Goal: Task Accomplishment & Management: Use online tool/utility

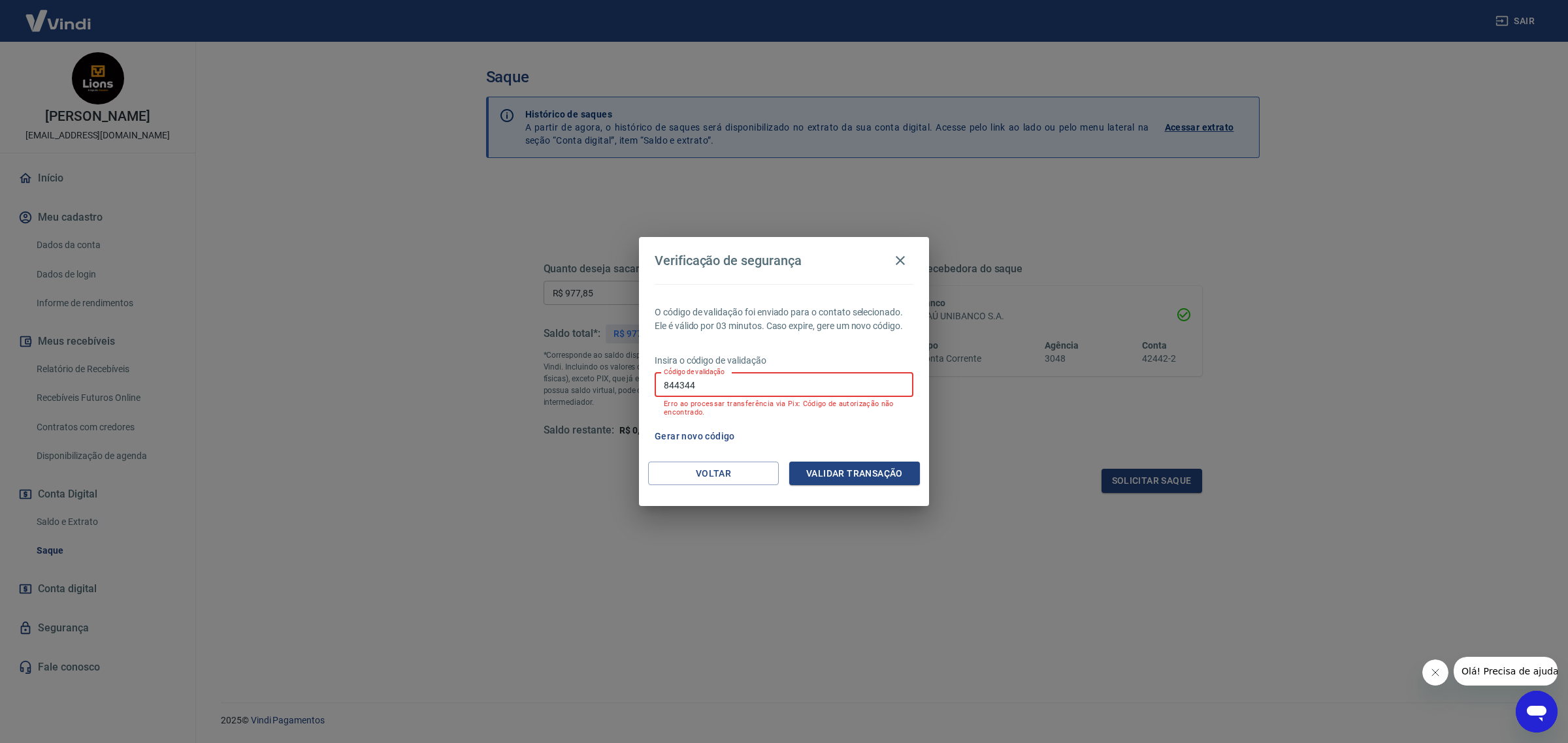
drag, startPoint x: 704, startPoint y: 392, endPoint x: 616, endPoint y: 377, distance: 89.3
click at [618, 377] on div "Verificação de segurança O código de validação foi enviado para o contato selec…" at bounding box center [784, 372] width 1568 height 743
click at [726, 480] on button "Voltar" at bounding box center [713, 474] width 130 height 24
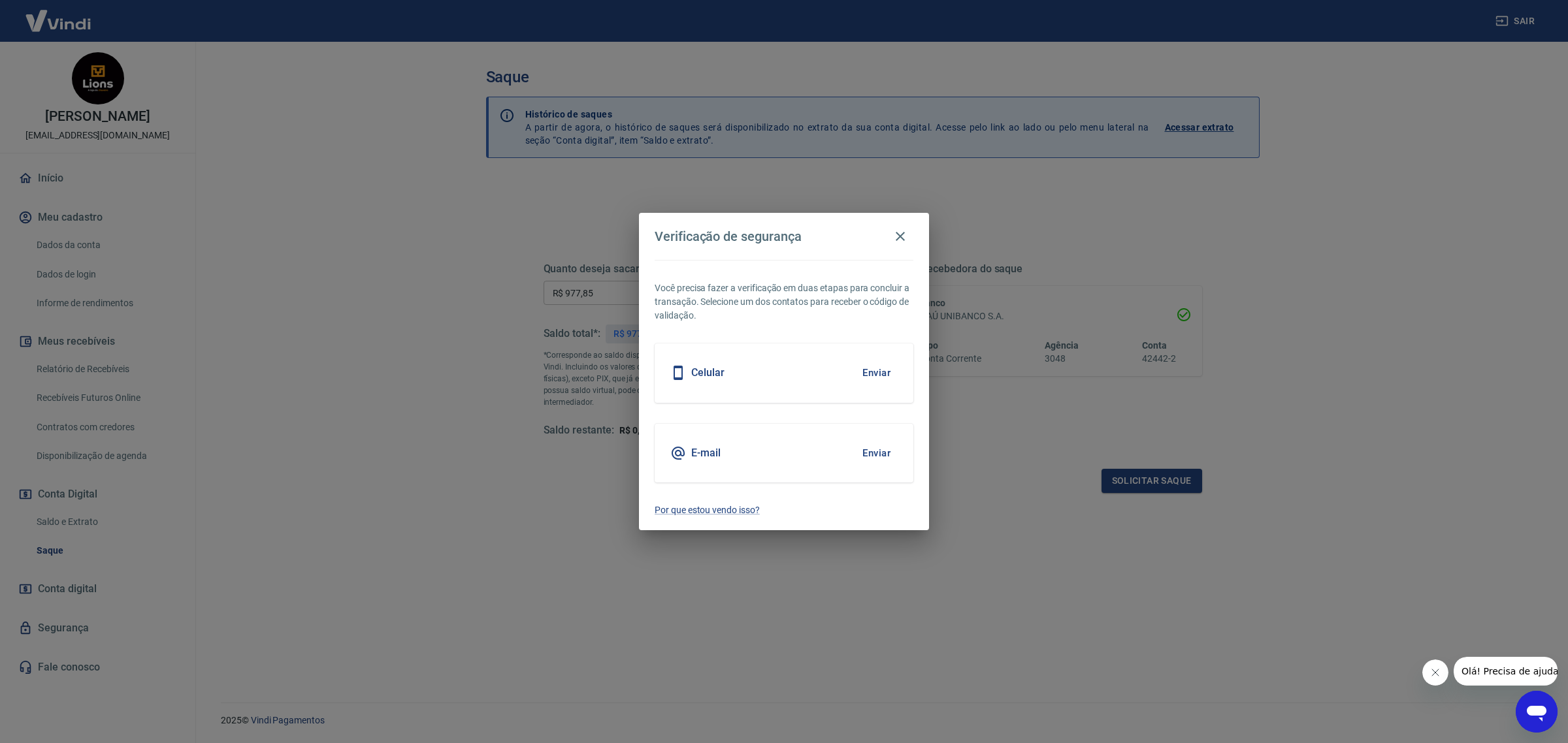
click at [880, 381] on button "Enviar" at bounding box center [876, 373] width 42 height 27
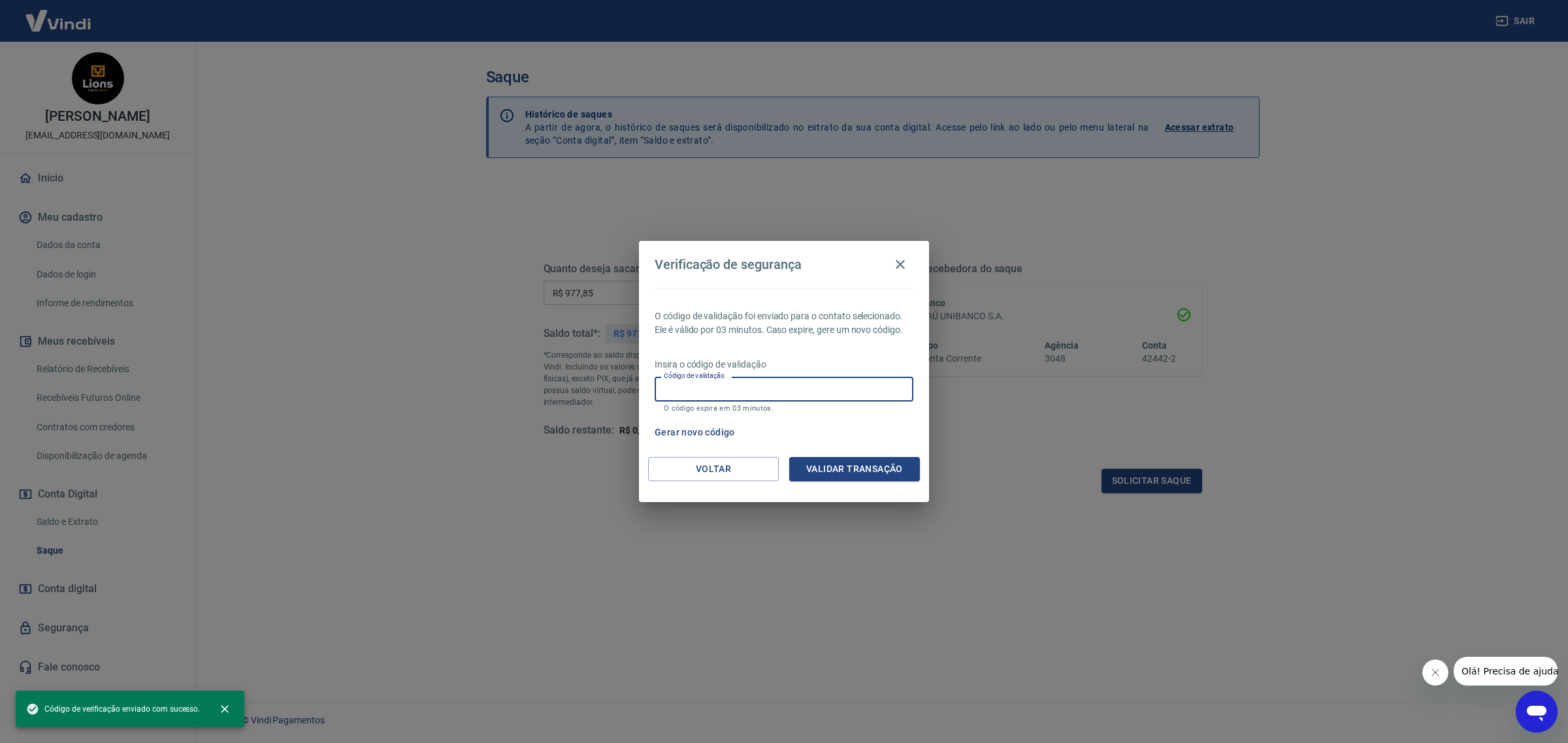
click at [886, 393] on input "Código de validação" at bounding box center [783, 389] width 258 height 24
type input "319757"
click at [866, 466] on button "Validar transação" at bounding box center [854, 469] width 130 height 24
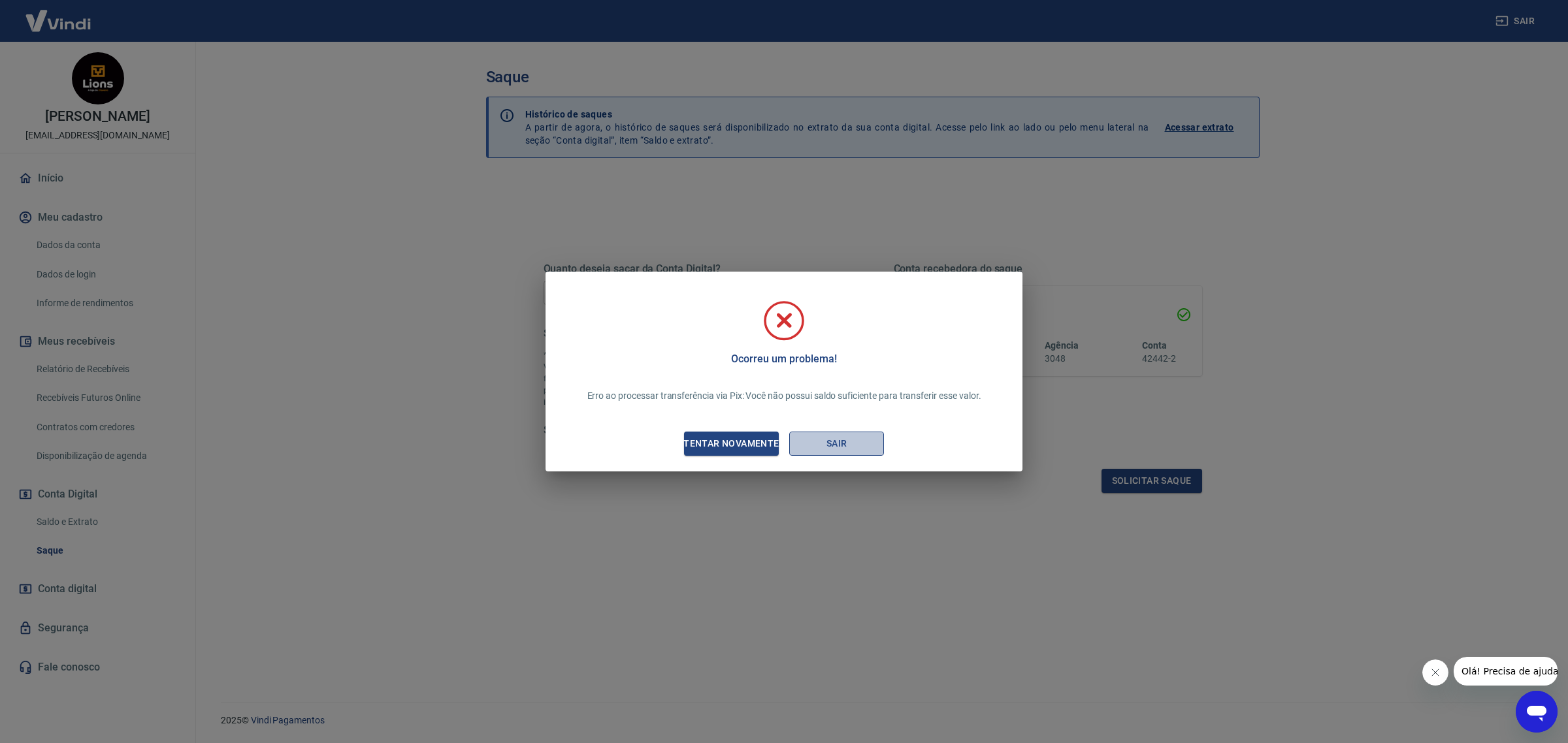
click at [816, 453] on button "Sair" at bounding box center [837, 444] width 95 height 24
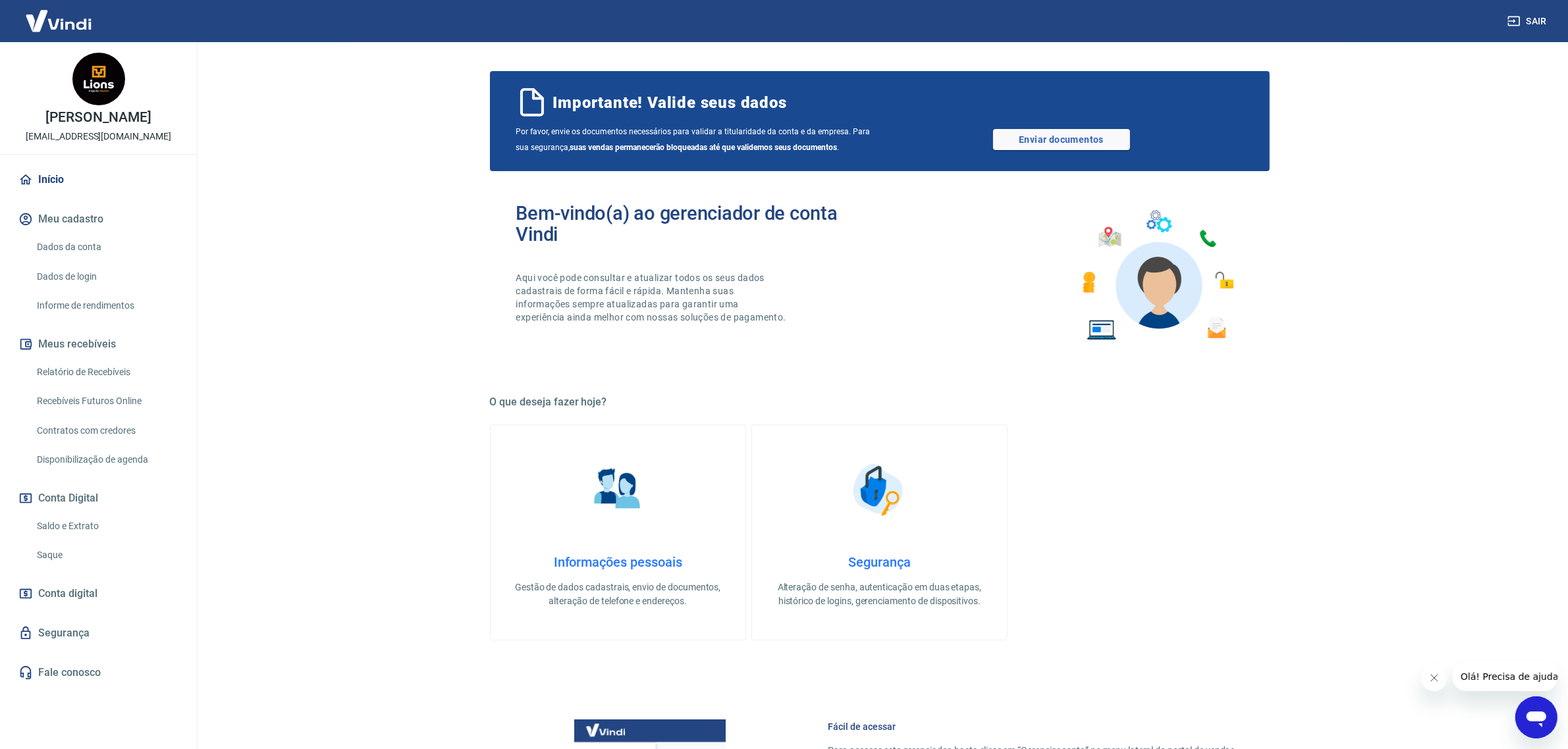
click at [84, 181] on link "Início" at bounding box center [99, 180] width 166 height 29
click at [97, 534] on link "Saldo e Extrato" at bounding box center [107, 526] width 150 height 27
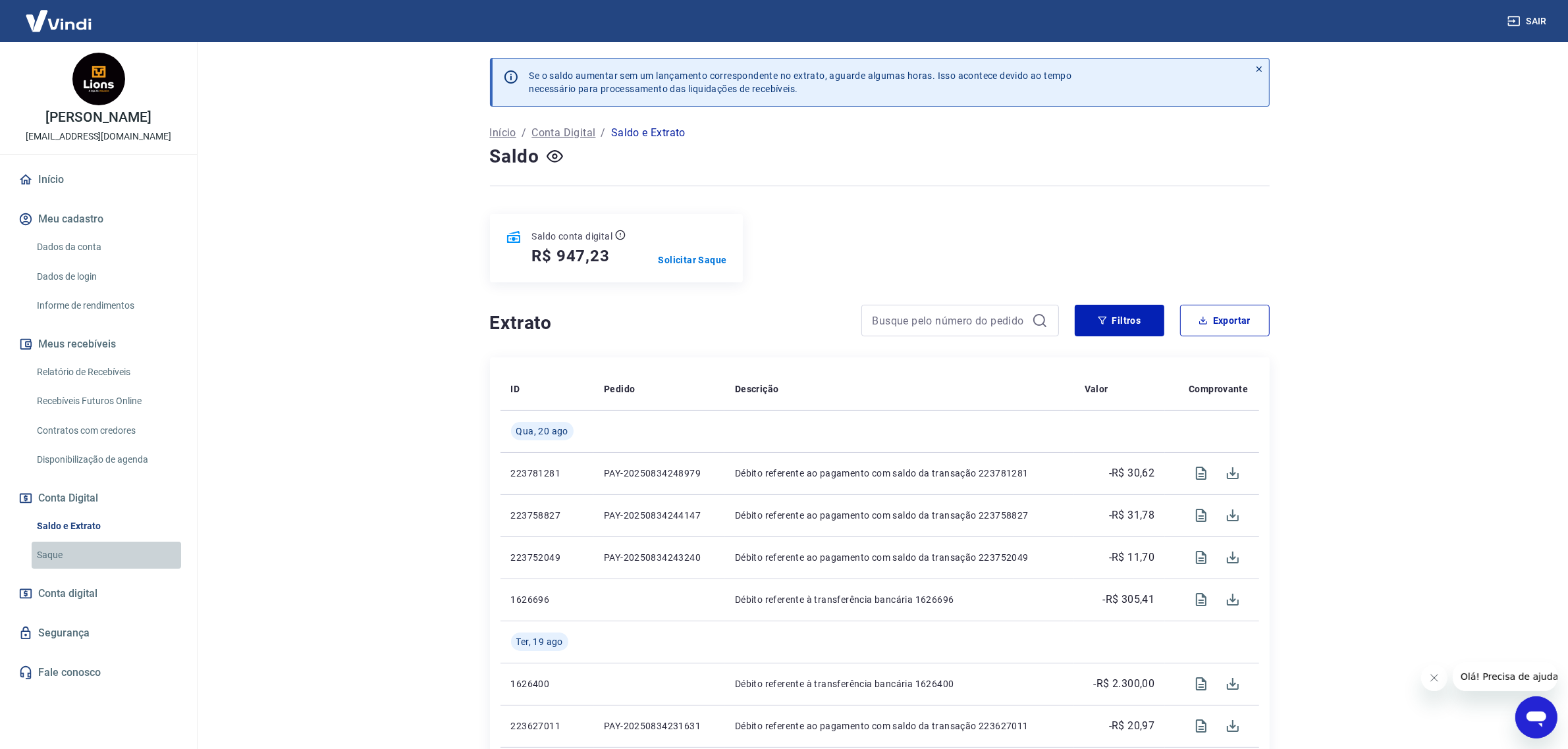
click at [88, 560] on link "Saque" at bounding box center [107, 555] width 150 height 27
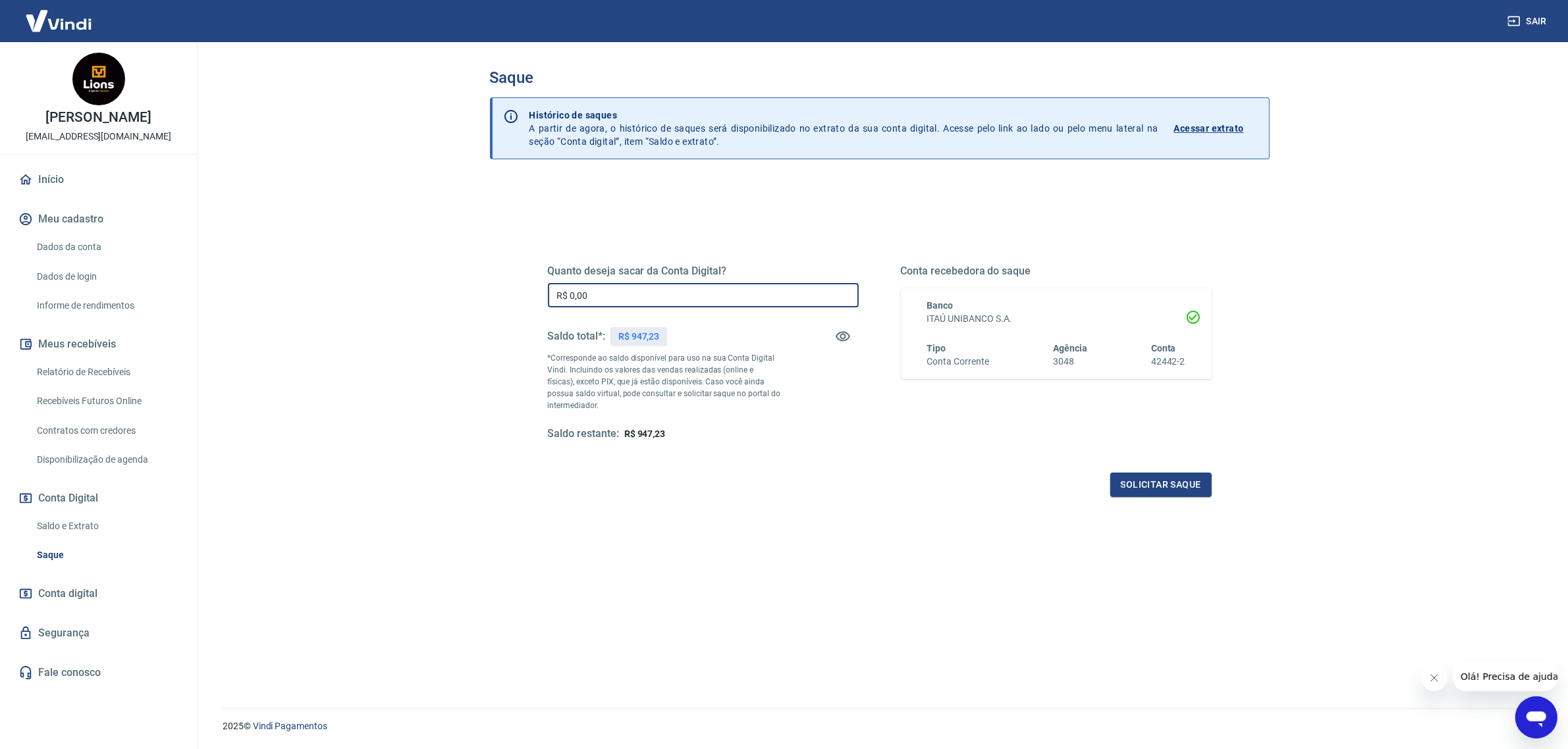
drag, startPoint x: 696, startPoint y: 300, endPoint x: 416, endPoint y: 306, distance: 280.1
click at [430, 306] on main "Saque Histórico de saques A partir de agora, o histórico de saques será disponi…" at bounding box center [879, 396] width 1377 height 707
click at [62, 176] on link "Início" at bounding box center [99, 180] width 166 height 29
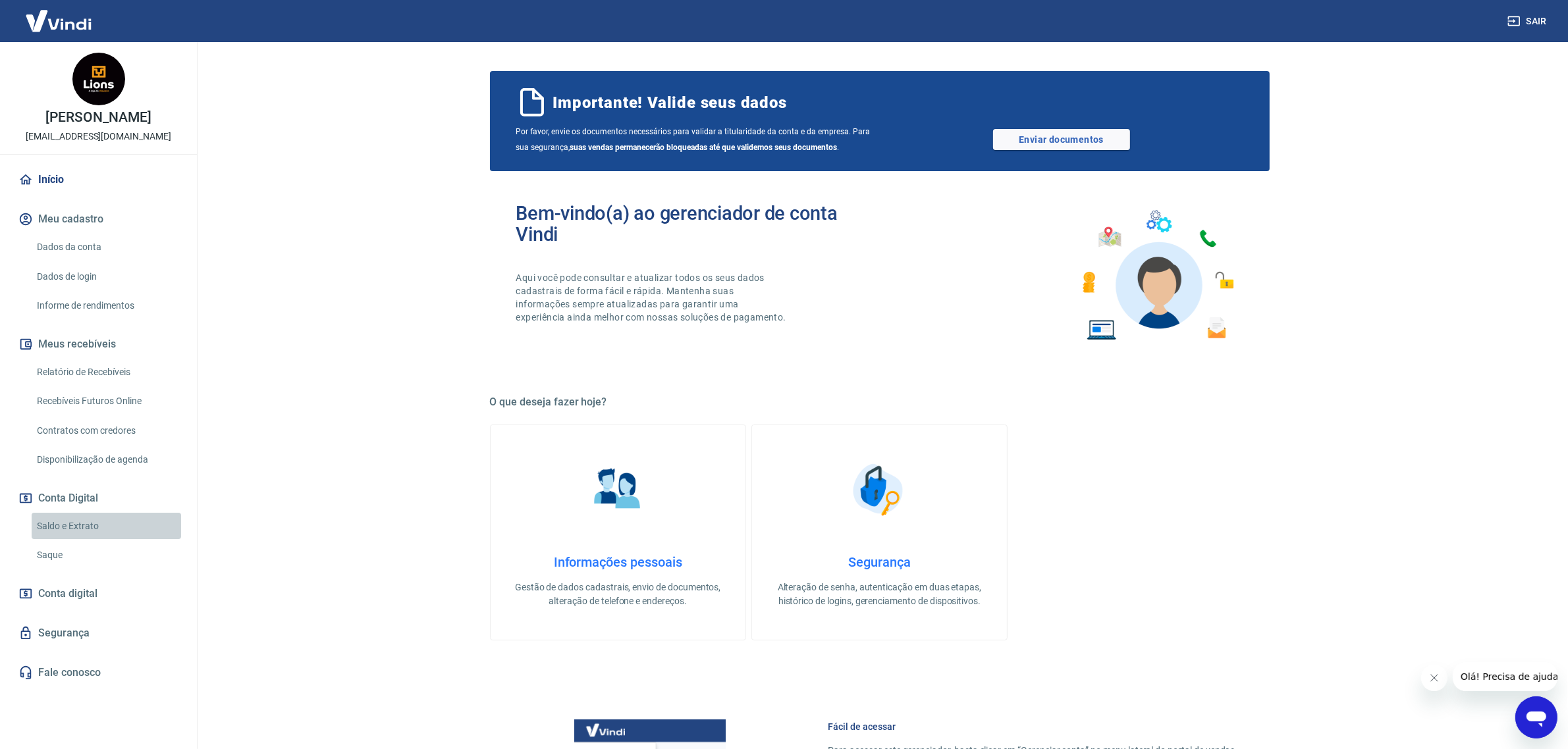
click at [96, 528] on link "Saldo e Extrato" at bounding box center [107, 526] width 150 height 27
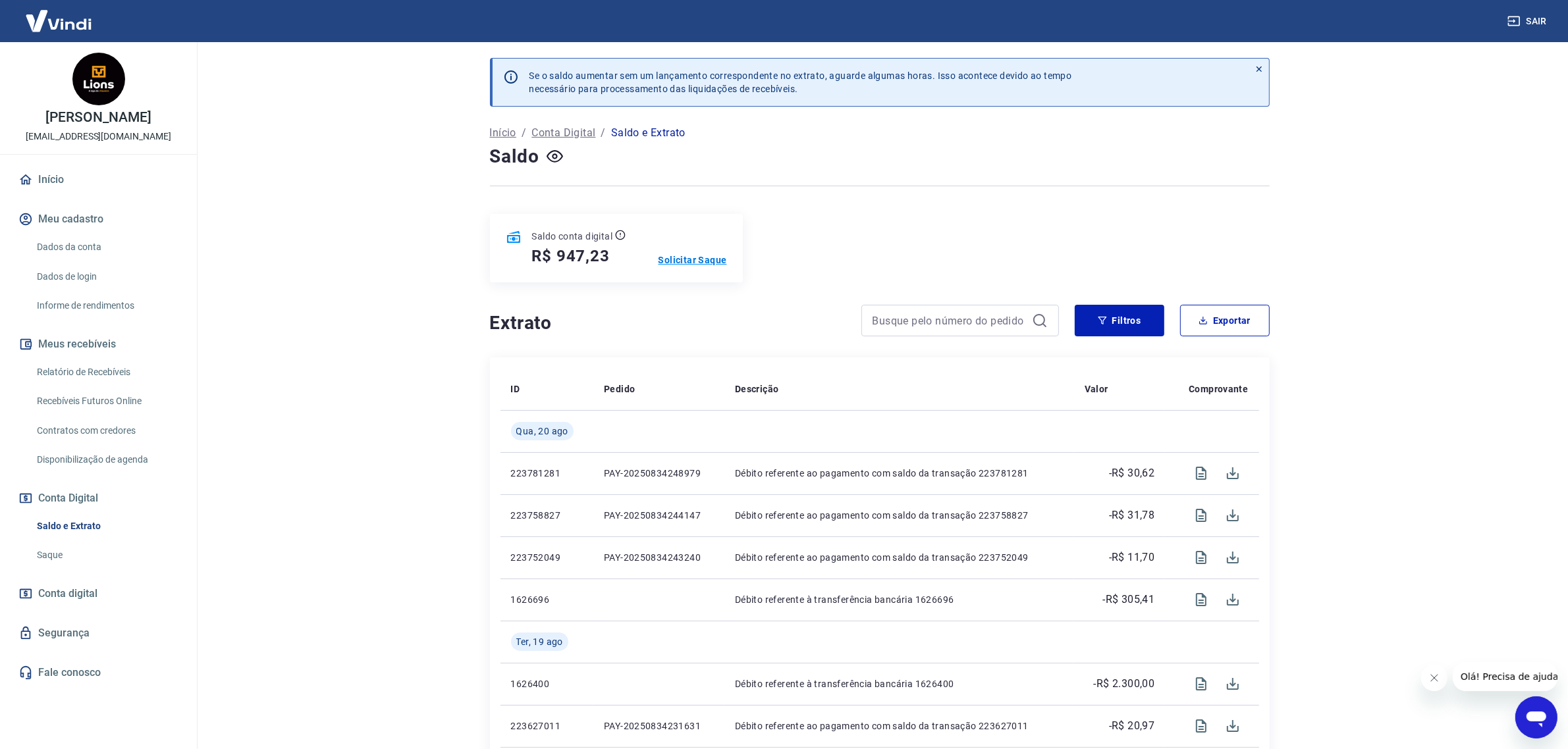
click at [682, 261] on p "Solicitar Saque" at bounding box center [693, 260] width 68 height 13
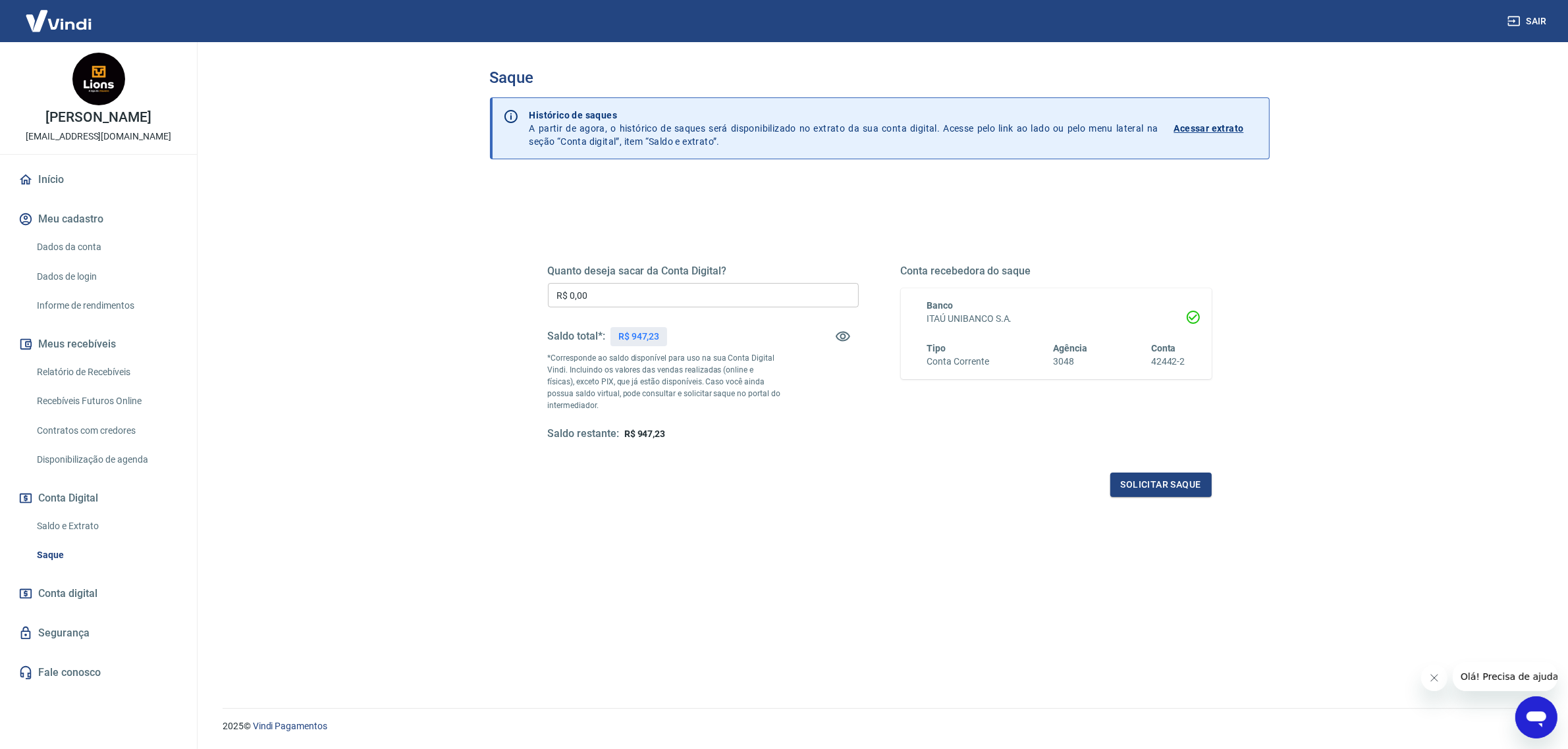
drag, startPoint x: 615, startPoint y: 300, endPoint x: 481, endPoint y: 300, distance: 134.0
click at [481, 300] on div "Saque Histórico de saques A partir de agora, o histórico de saques será disponi…" at bounding box center [880, 367] width 812 height 650
type input "R$ 947,23"
click at [1154, 479] on button "Solicitar saque" at bounding box center [1161, 485] width 102 height 25
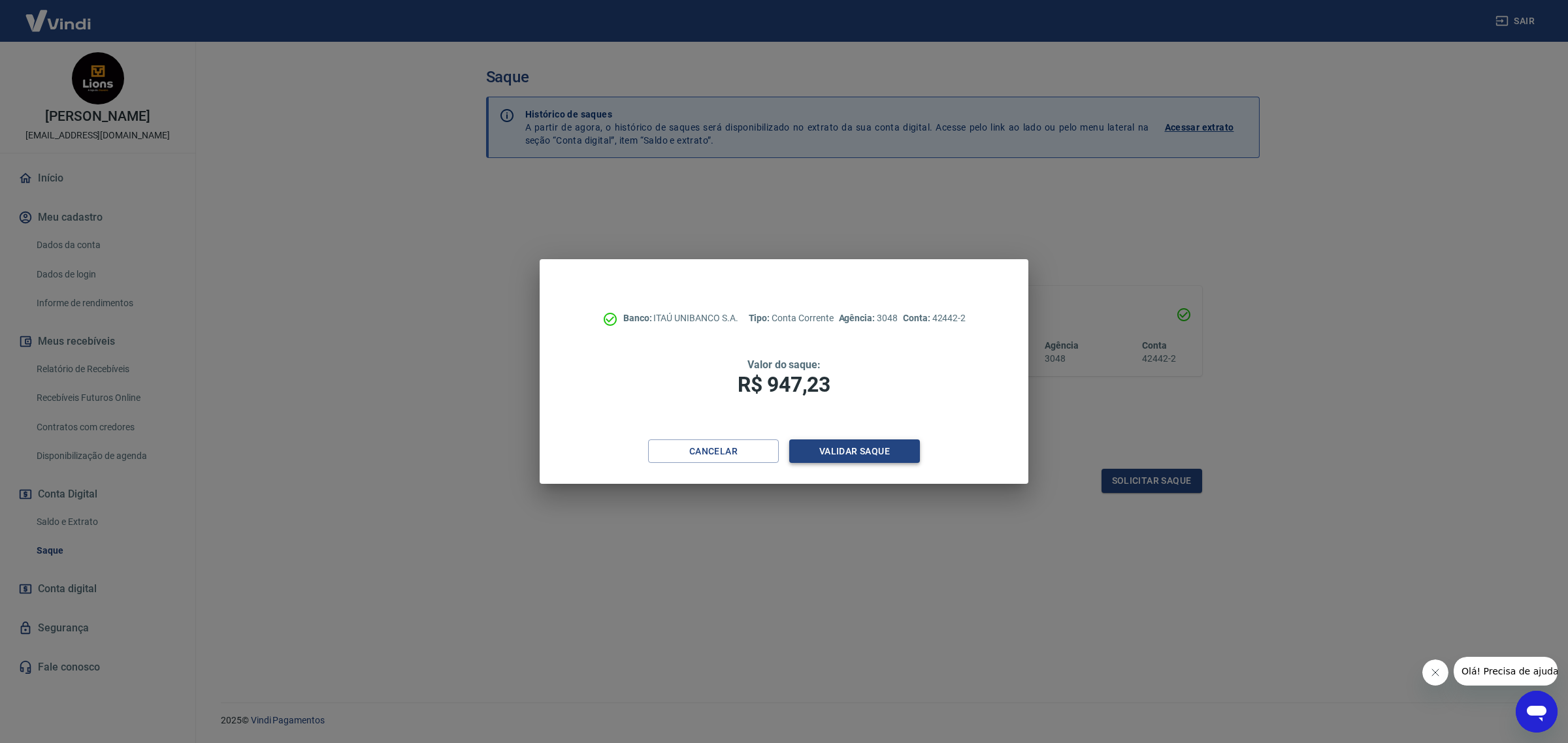
click at [891, 451] on button "Validar saque" at bounding box center [854, 452] width 130 height 24
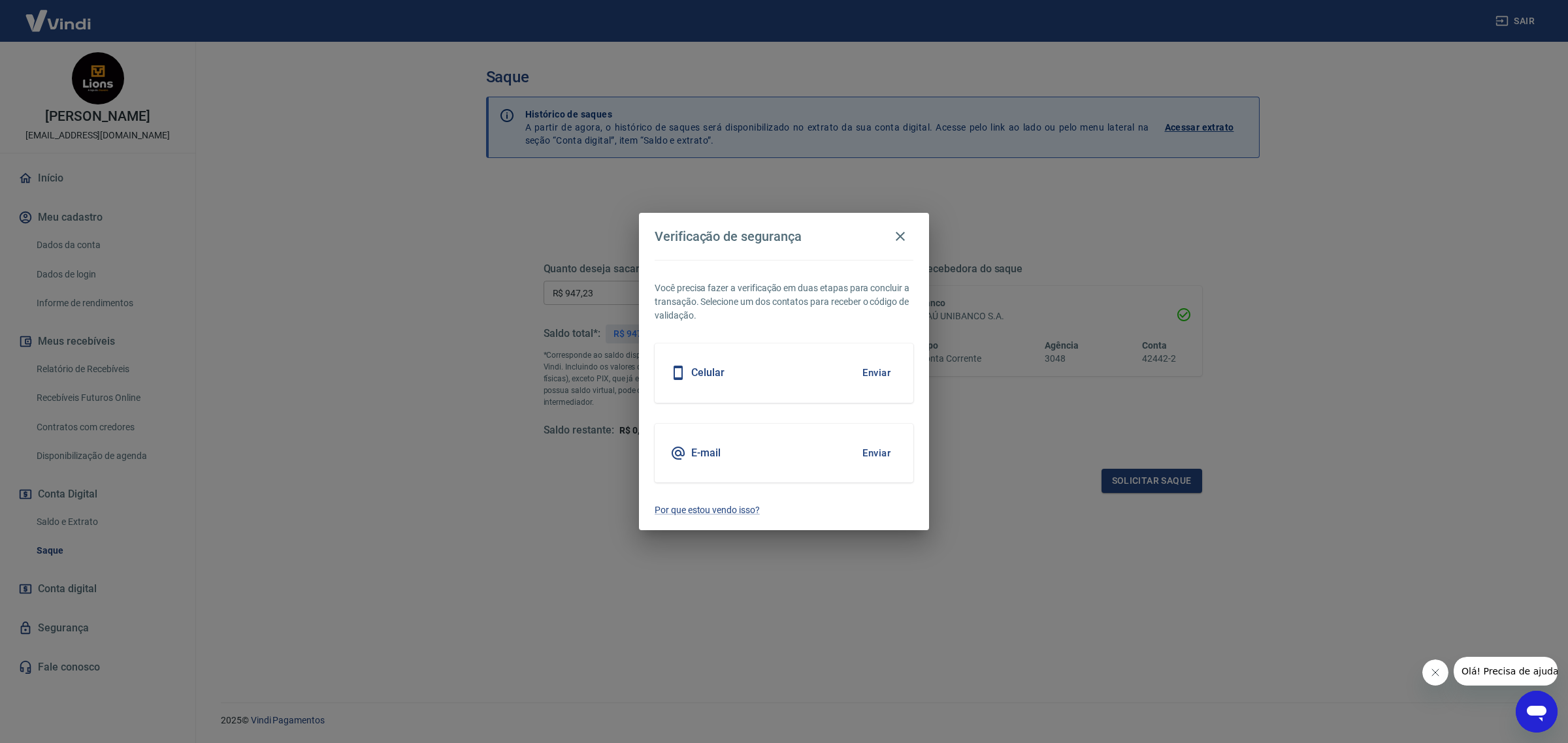
click at [880, 370] on button "Enviar" at bounding box center [876, 373] width 42 height 27
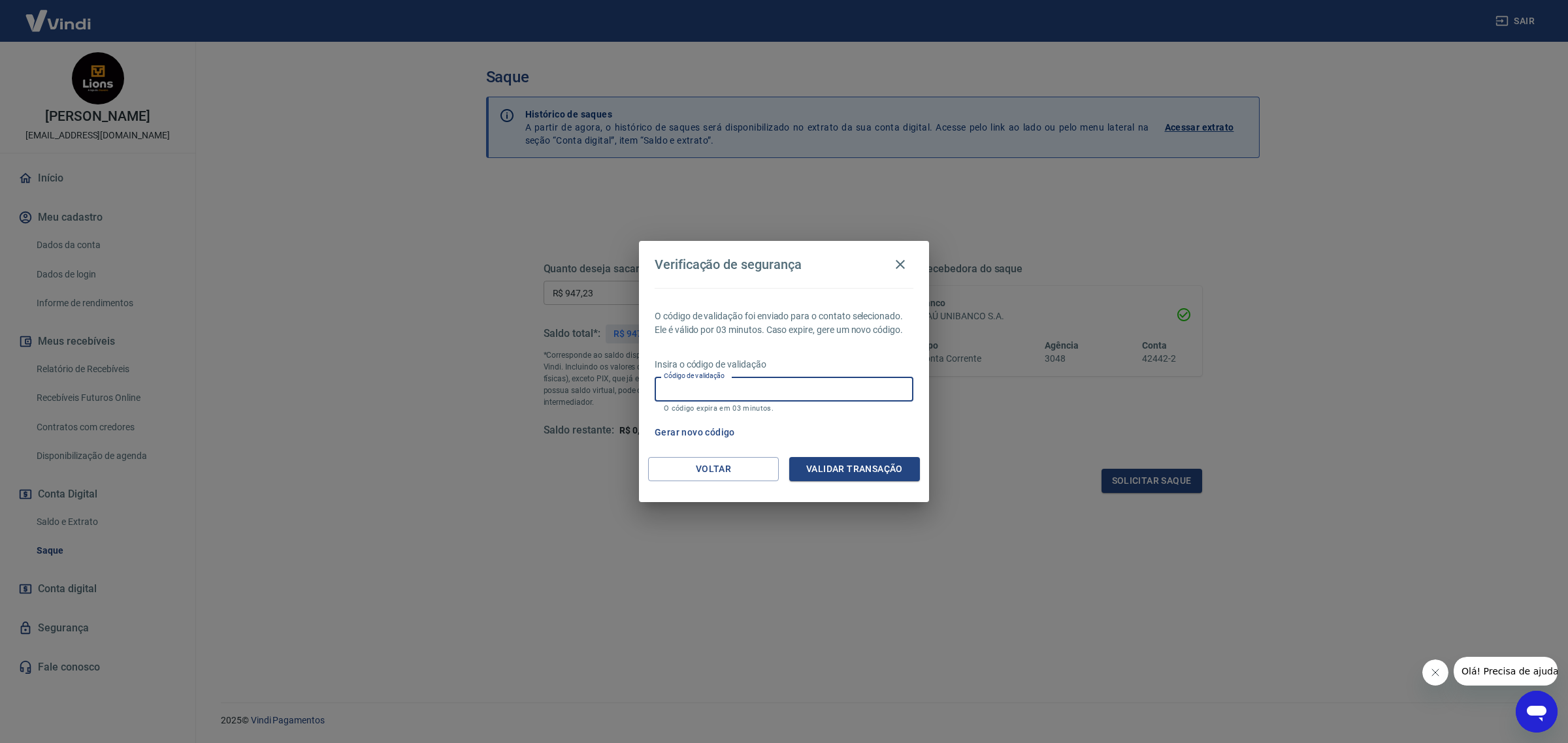
click at [856, 377] on input "Código de validação" at bounding box center [783, 389] width 258 height 24
type input "101760"
click at [860, 469] on button "Validar transação" at bounding box center [854, 469] width 130 height 24
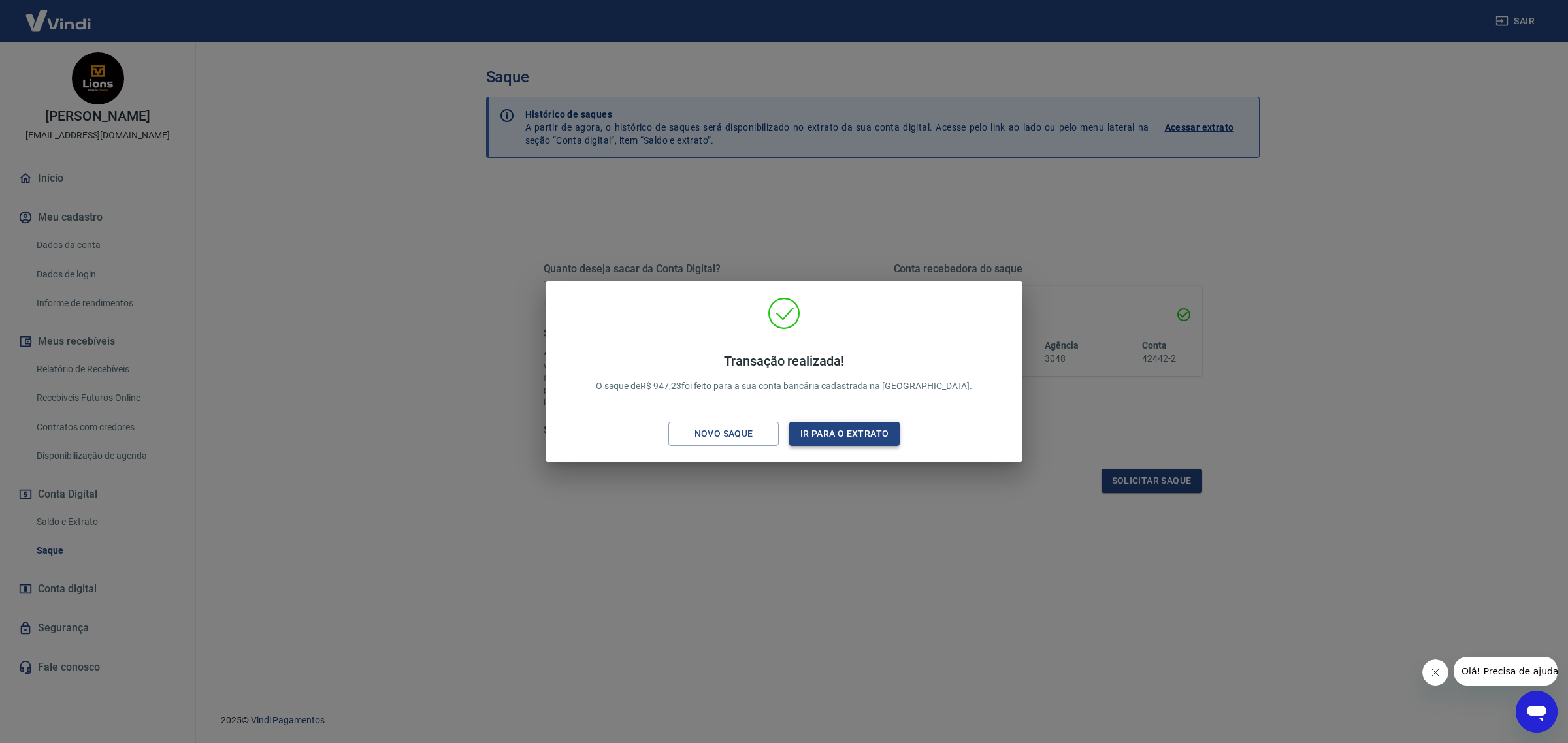
click at [882, 440] on button "Ir para o extrato" at bounding box center [844, 434] width 110 height 24
